Goal: Task Accomplishment & Management: Manage account settings

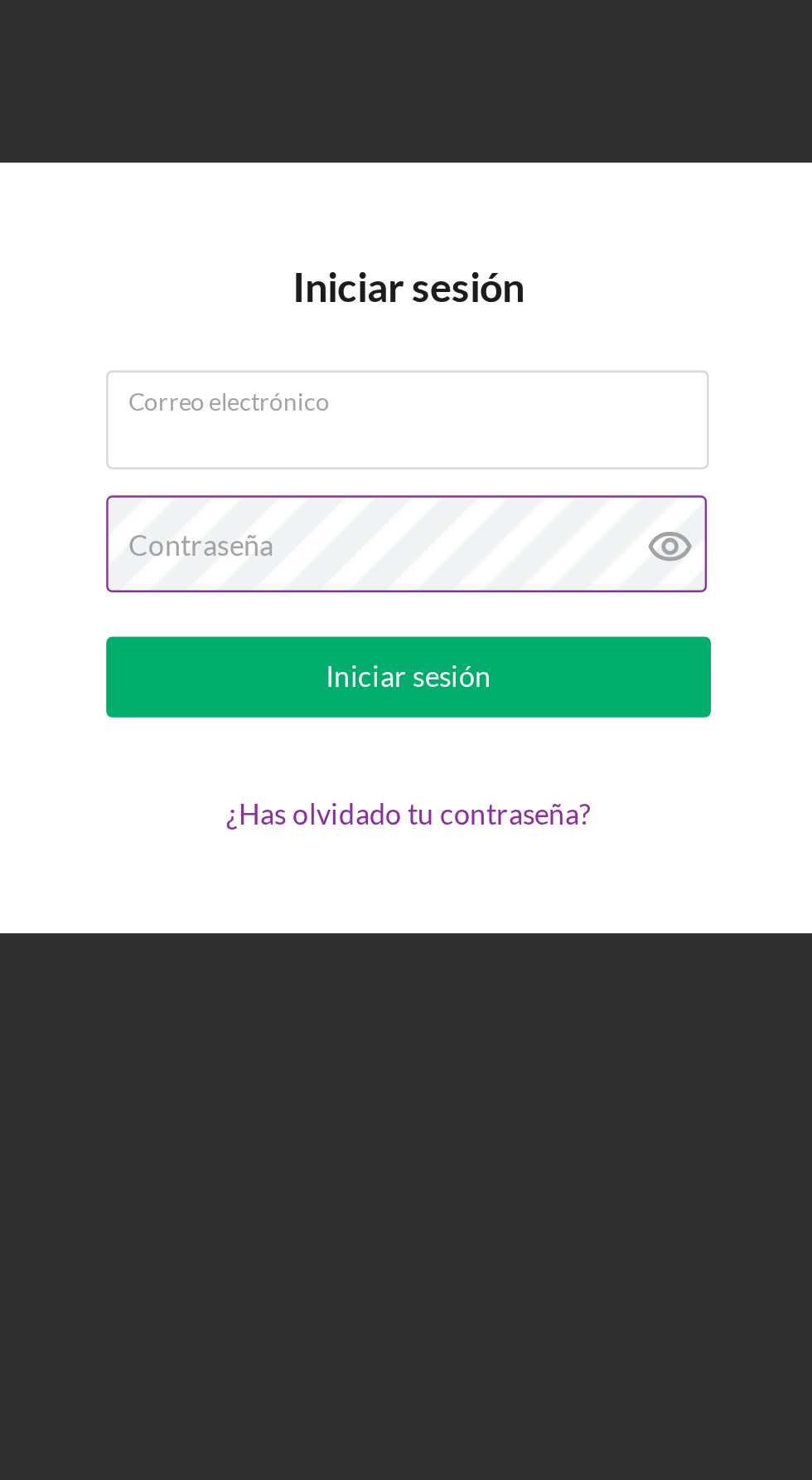
click at [512, 756] on icon at bounding box center [513, 735] width 42 height 42
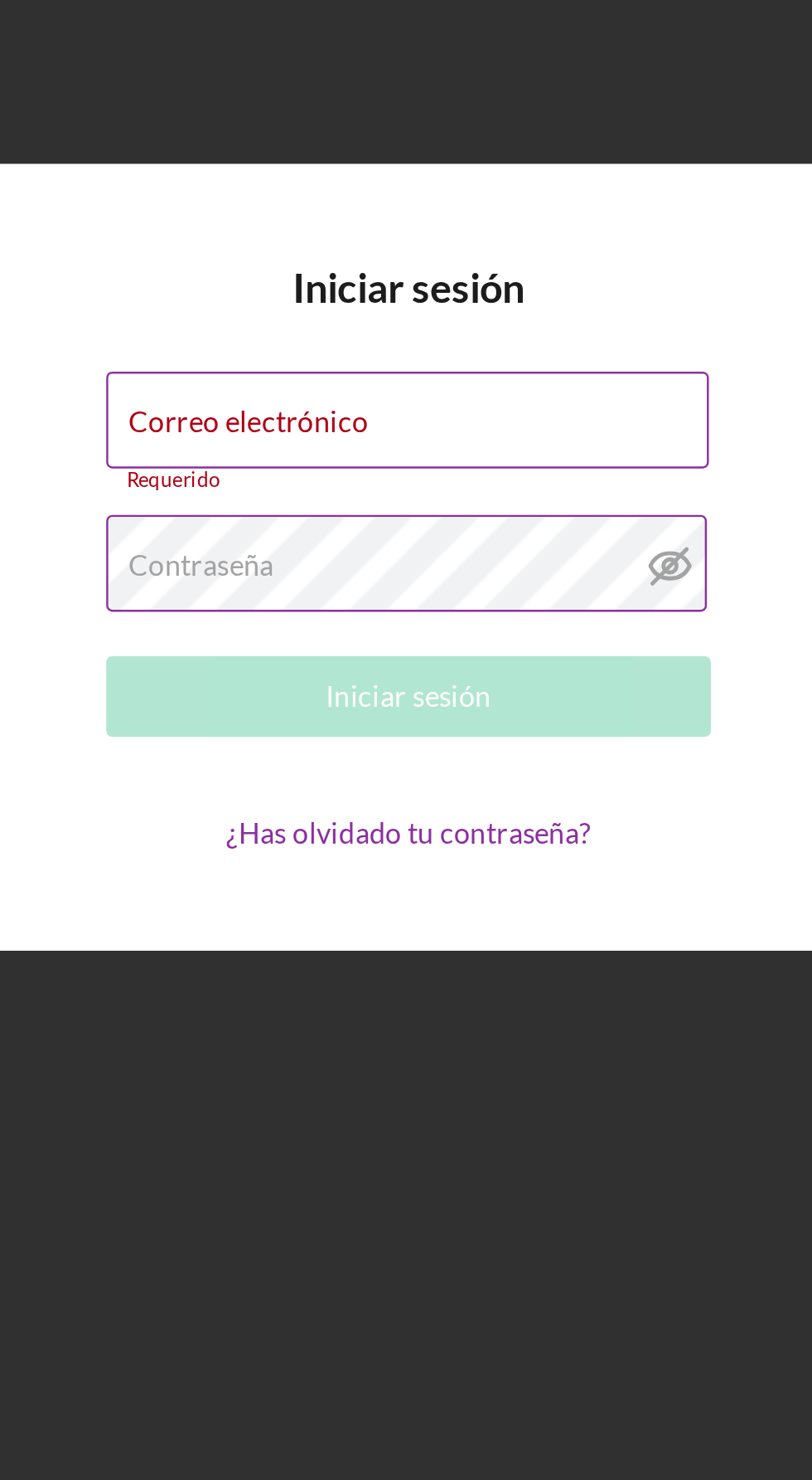
click at [380, 687] on font "Correo electrónico" at bounding box center [339, 679] width 98 height 14
click at [380, 700] on input "Correo electrónico" at bounding box center [406, 679] width 248 height 40
type input "[EMAIL_ADDRESS][DOMAIN_NAME]"
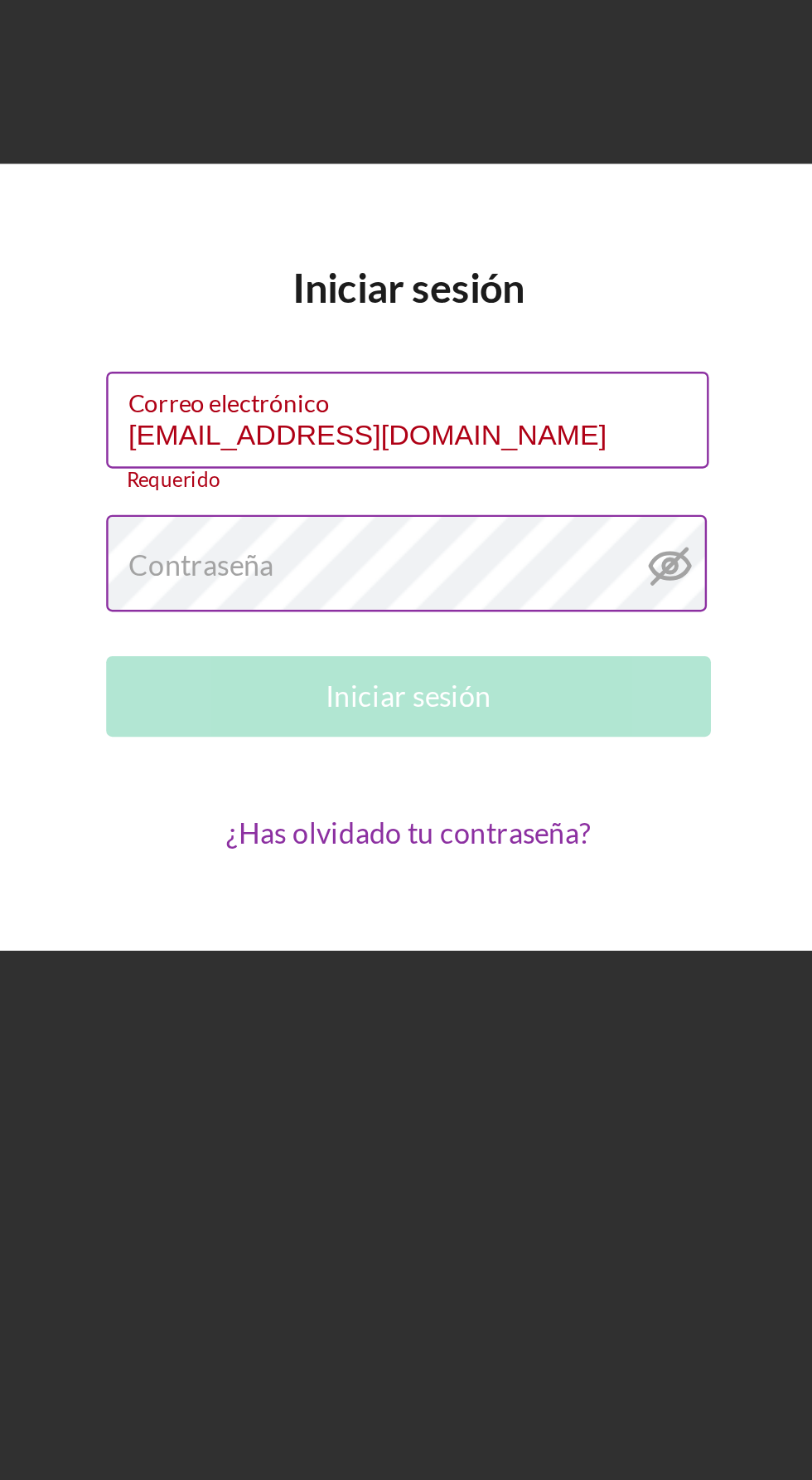
scroll to position [3, 0]
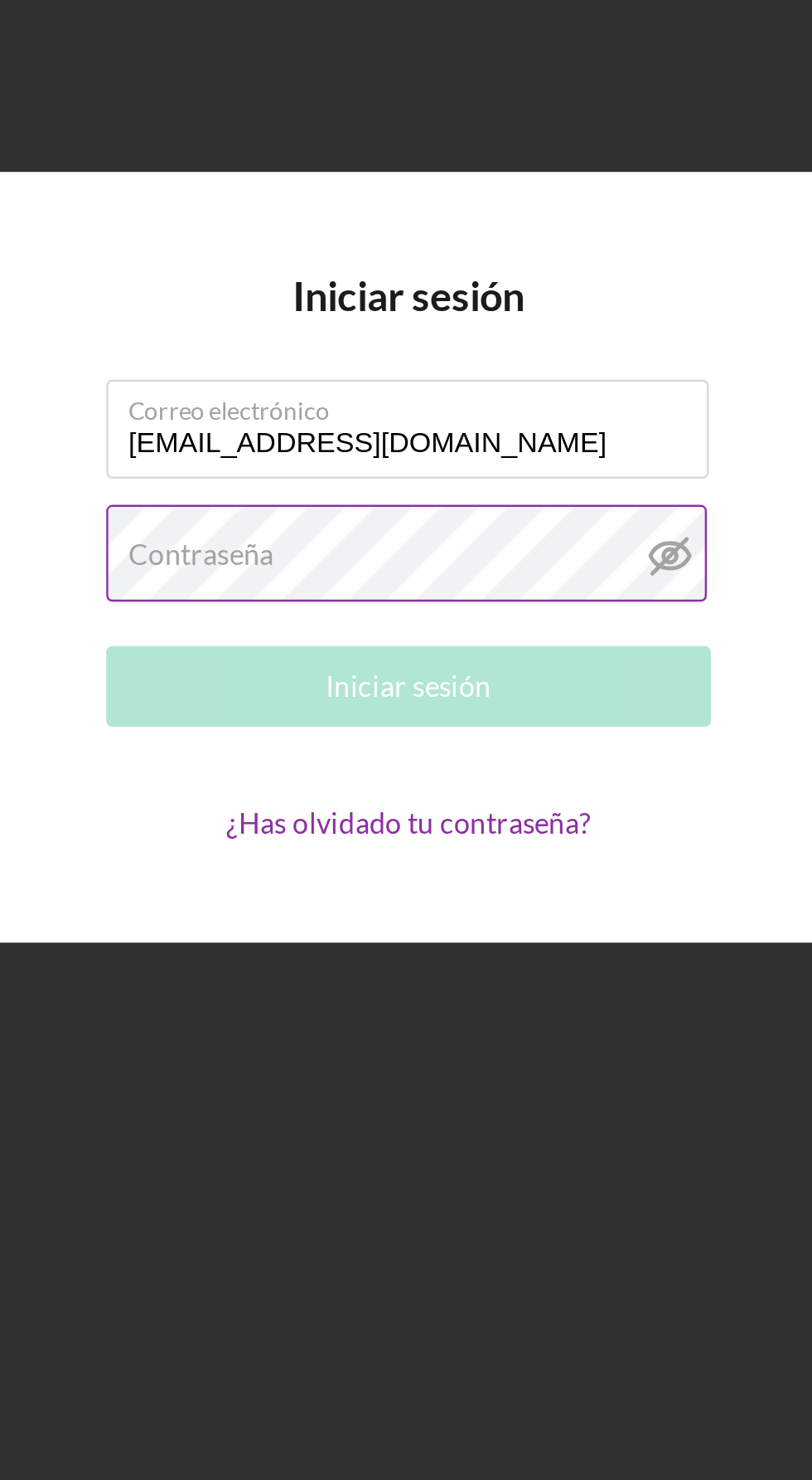
click at [323, 741] on font "Contraseña" at bounding box center [320, 735] width 59 height 14
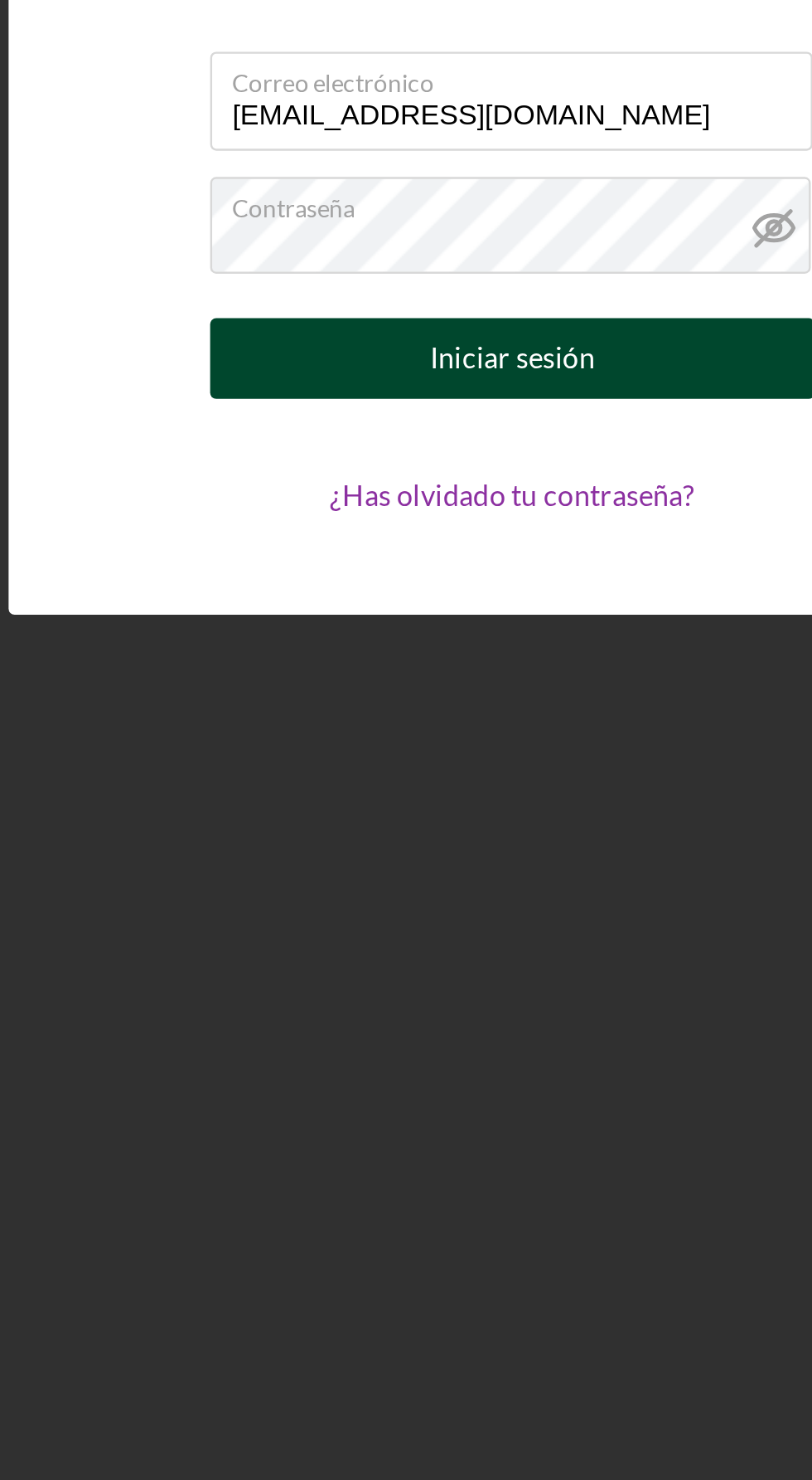
click at [321, 806] on button "Iniciar sesión" at bounding box center [406, 789] width 249 height 33
click at [355, 806] on button "Ahorro" at bounding box center [406, 789] width 249 height 33
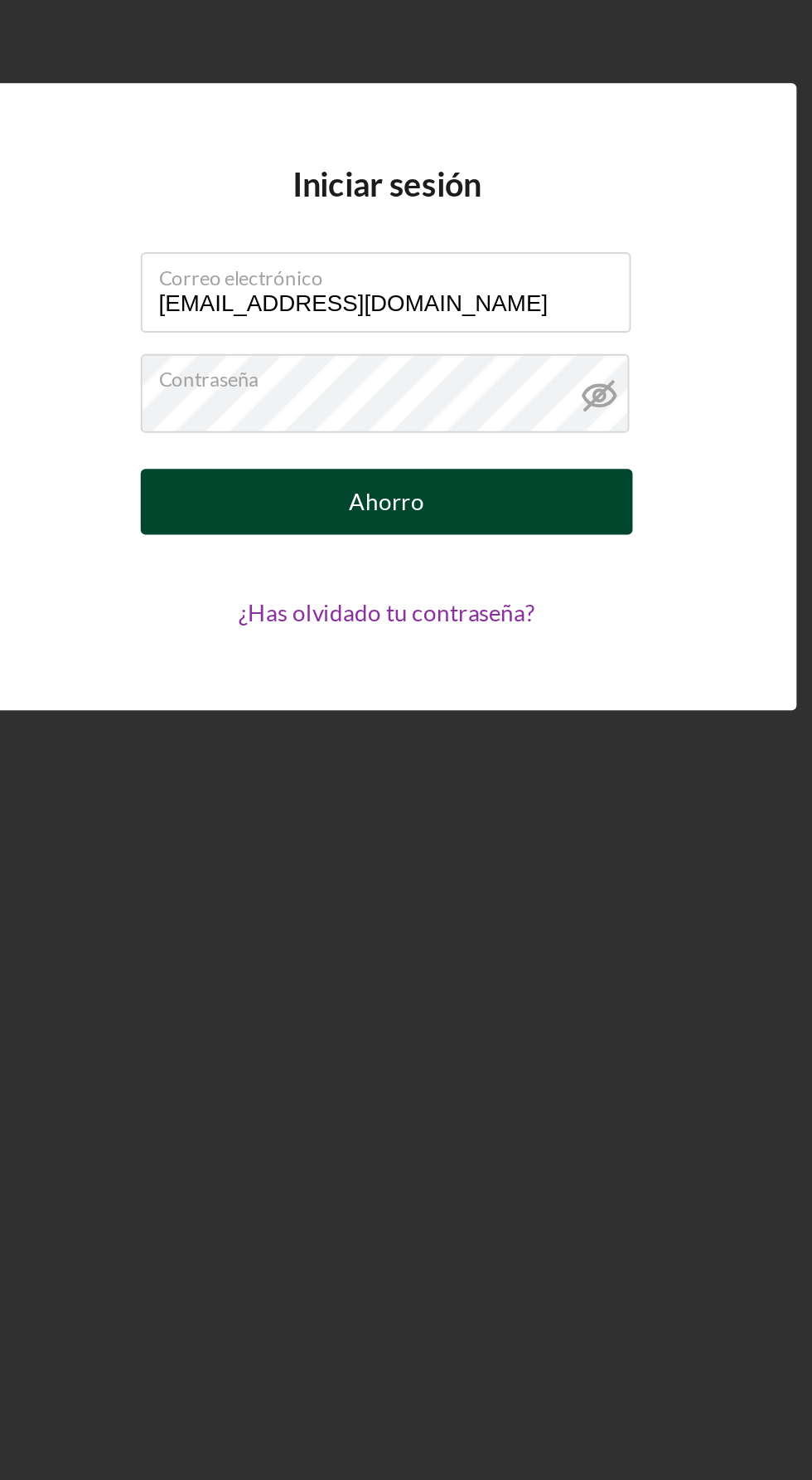
scroll to position [3, 0]
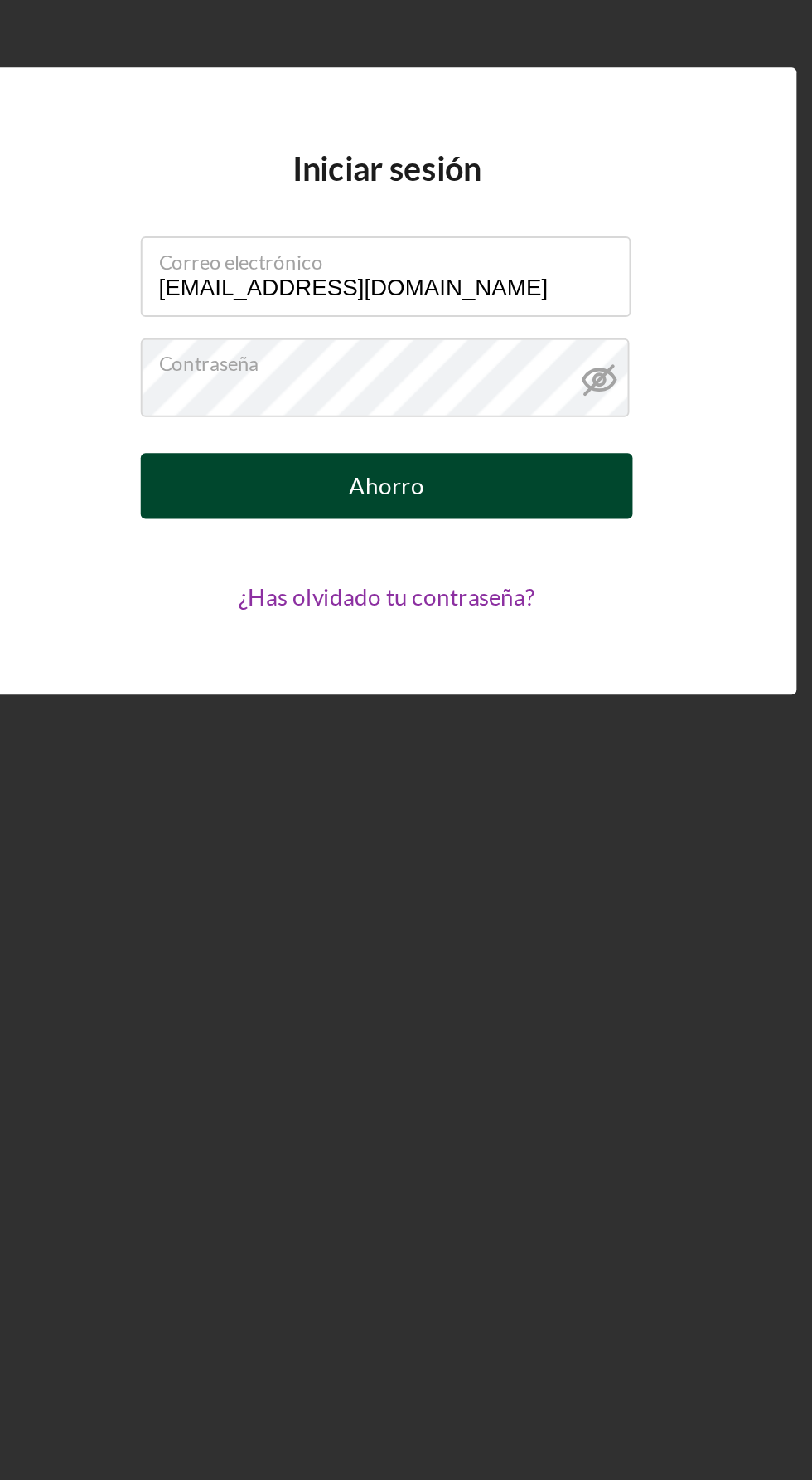
click at [382, 806] on button "Ahorro" at bounding box center [406, 789] width 249 height 33
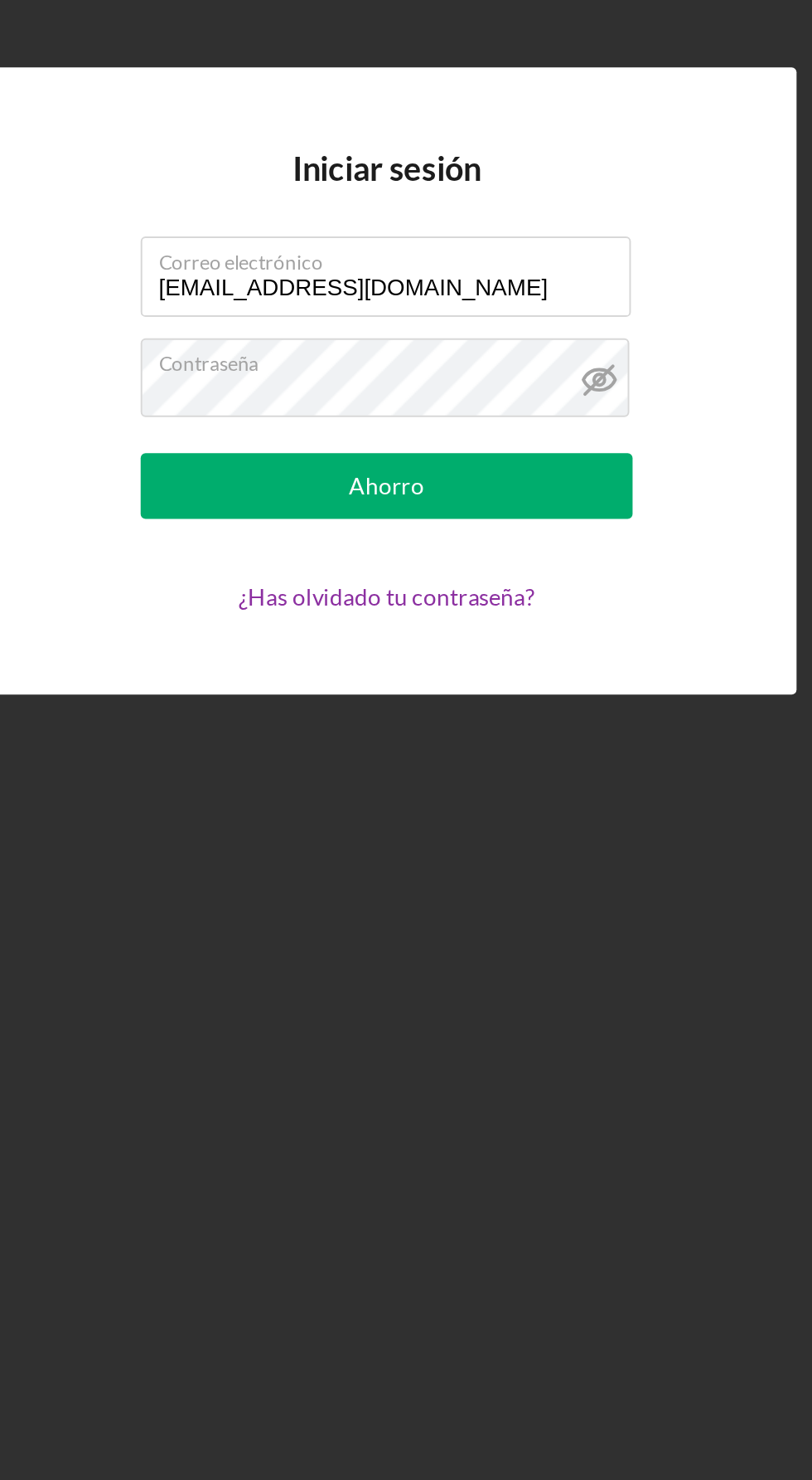
click at [509, 740] on icon at bounding box center [513, 735] width 16 height 11
click at [514, 756] on icon at bounding box center [513, 735] width 42 height 42
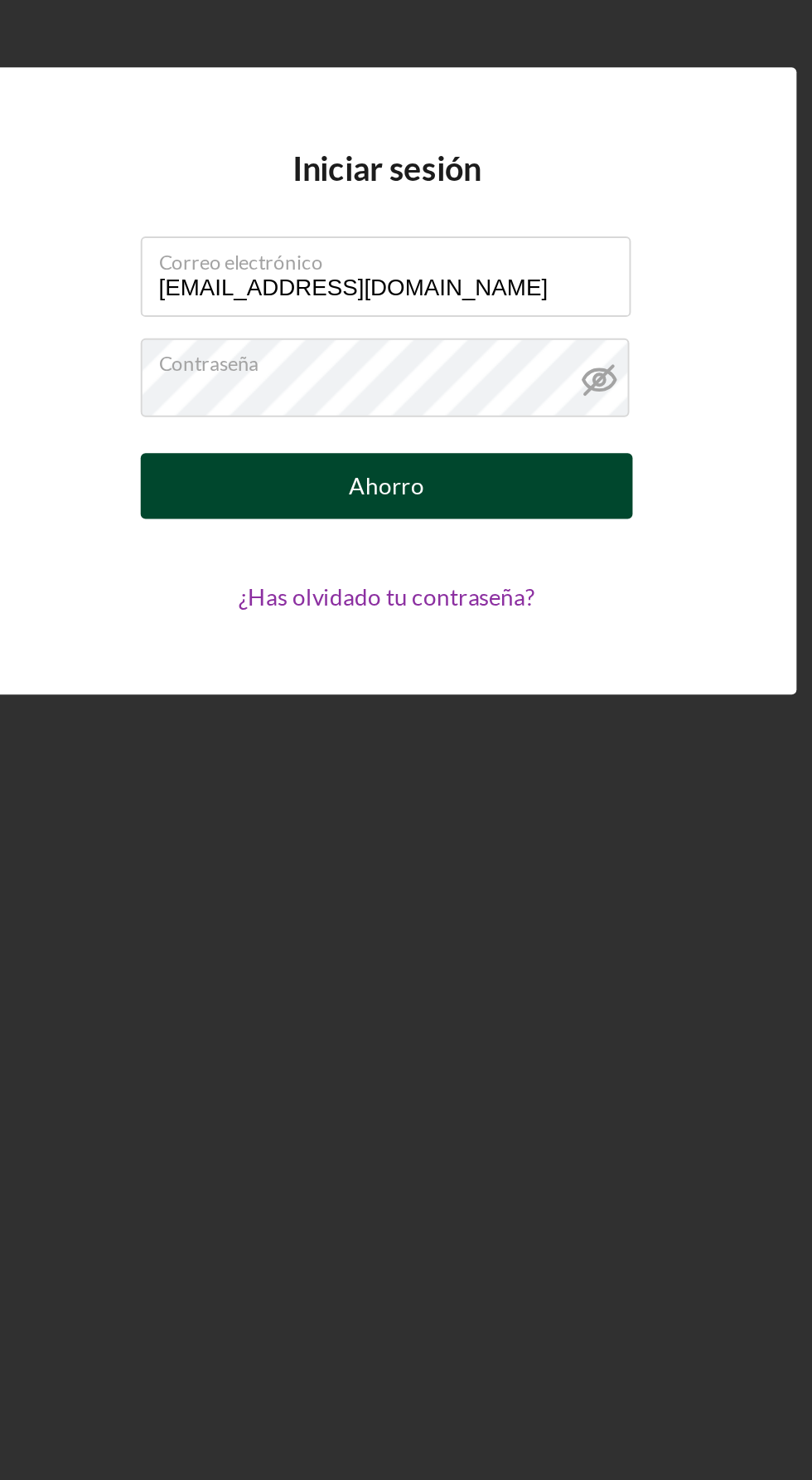
click at [373, 806] on button "Ahorro" at bounding box center [406, 789] width 249 height 33
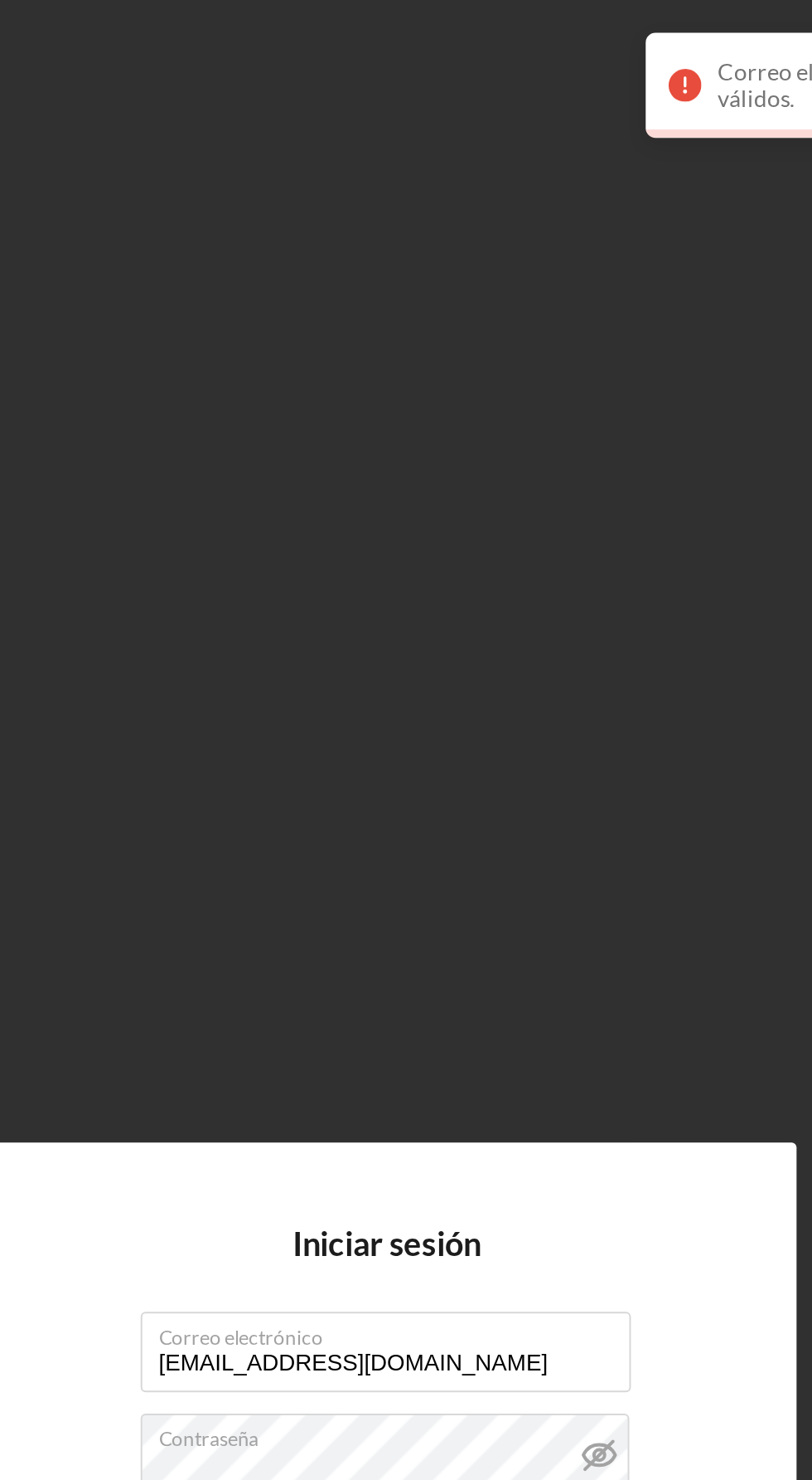
scroll to position [0, 0]
